Goal: Find specific page/section: Find specific page/section

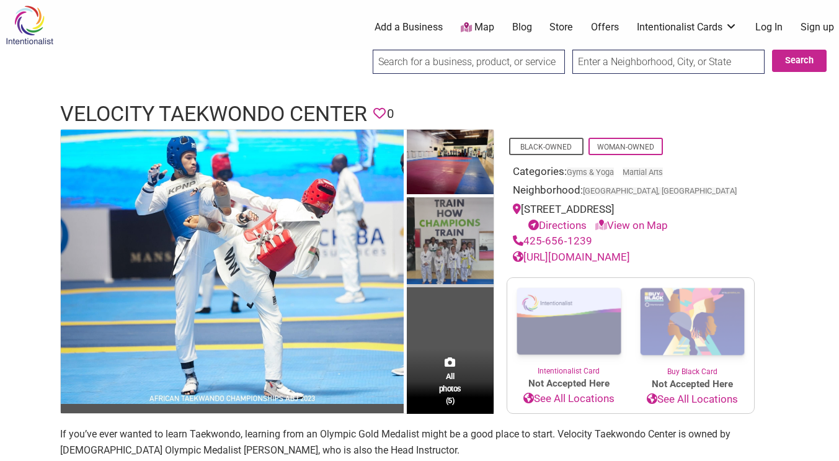
click at [433, 282] on img at bounding box center [450, 242] width 87 height 90
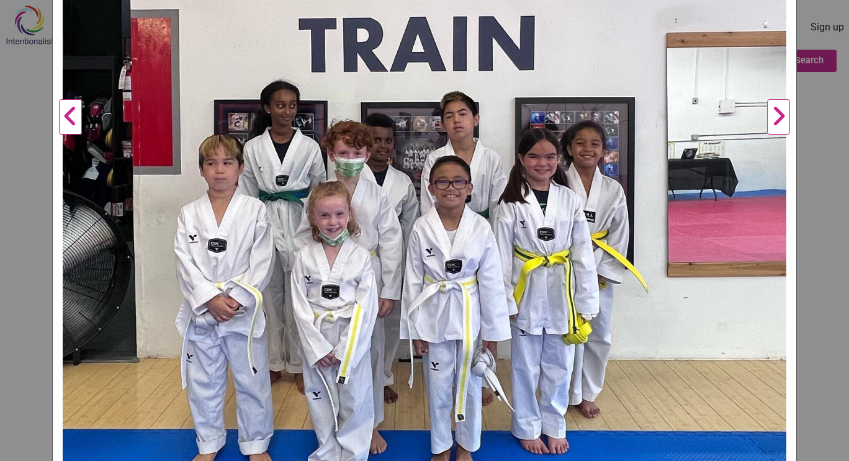
scroll to position [344, 0]
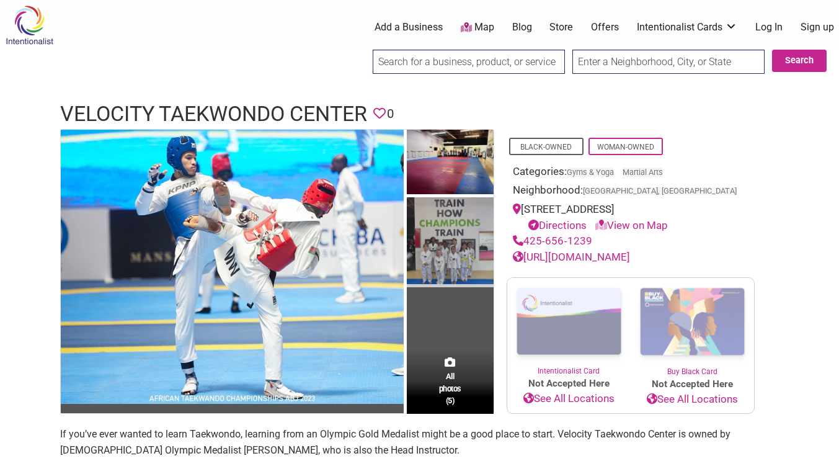
click at [463, 231] on img at bounding box center [450, 242] width 87 height 90
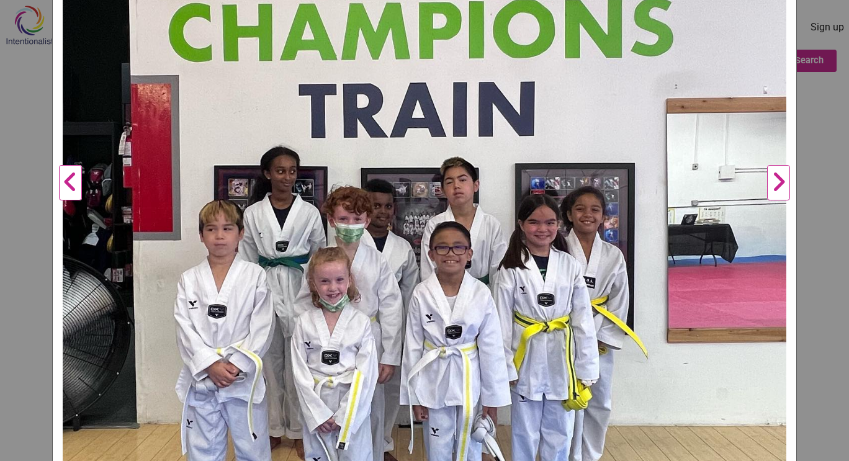
scroll to position [279, 0]
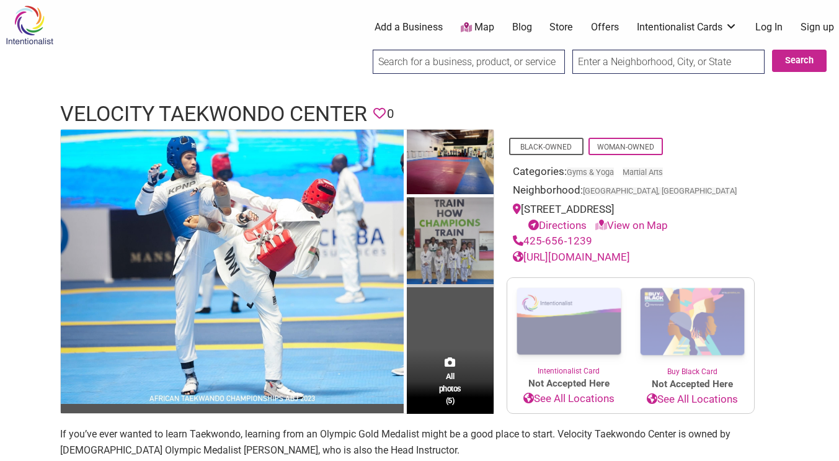
click at [433, 263] on img at bounding box center [450, 242] width 87 height 90
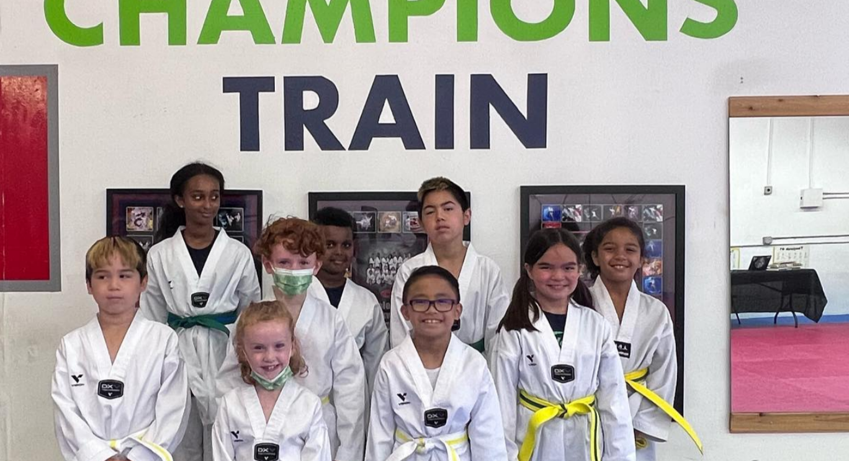
scroll to position [244, 0]
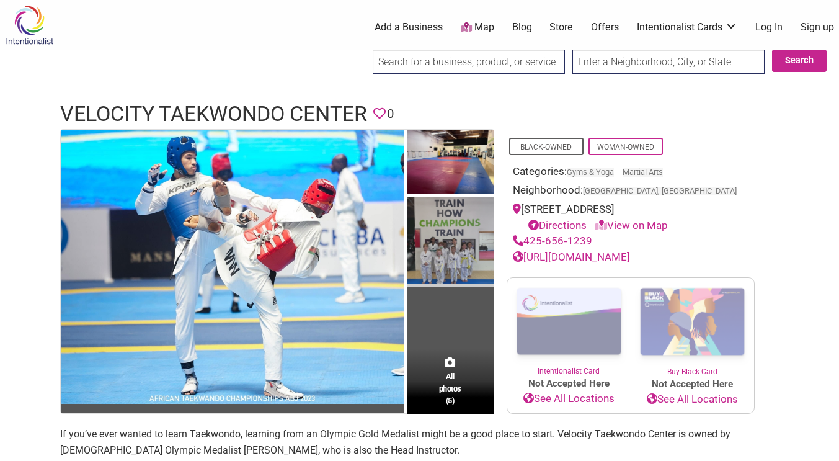
click at [440, 267] on img at bounding box center [450, 242] width 87 height 90
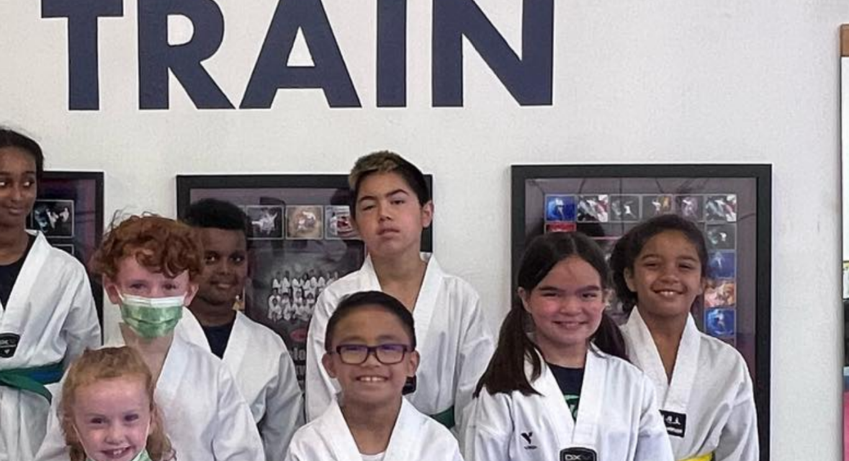
scroll to position [257, 0]
